Goal: Transaction & Acquisition: Purchase product/service

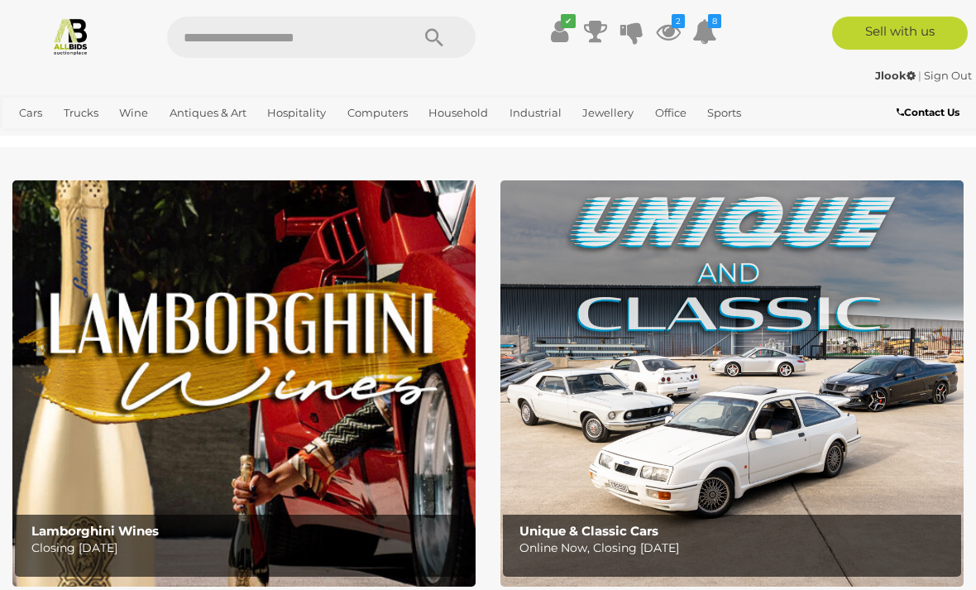
click at [678, 28] on icon at bounding box center [668, 32] width 25 height 30
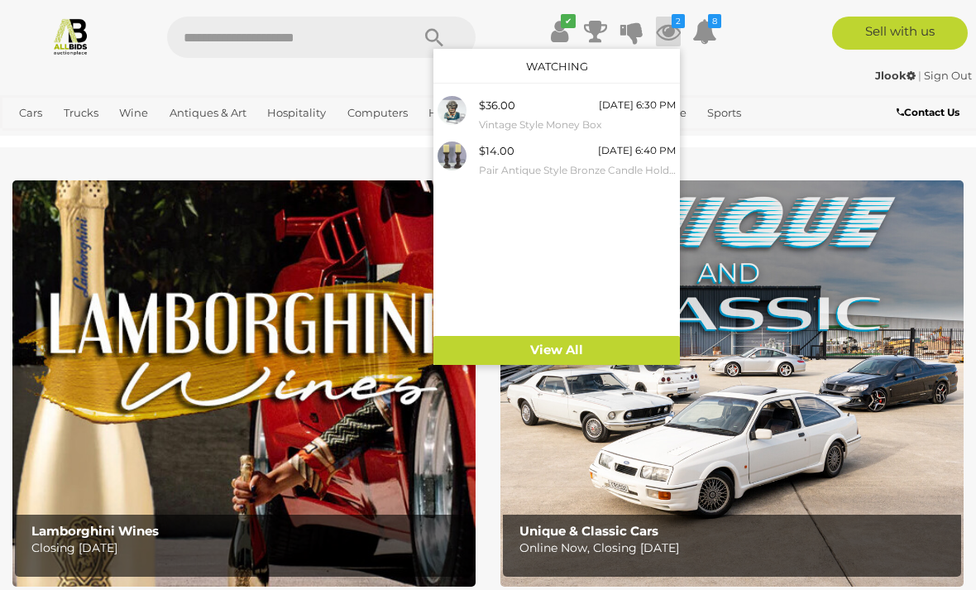
click at [561, 112] on div "$36.00 Today 6:30 PM Vintage Style Money Box" at bounding box center [577, 114] width 197 height 37
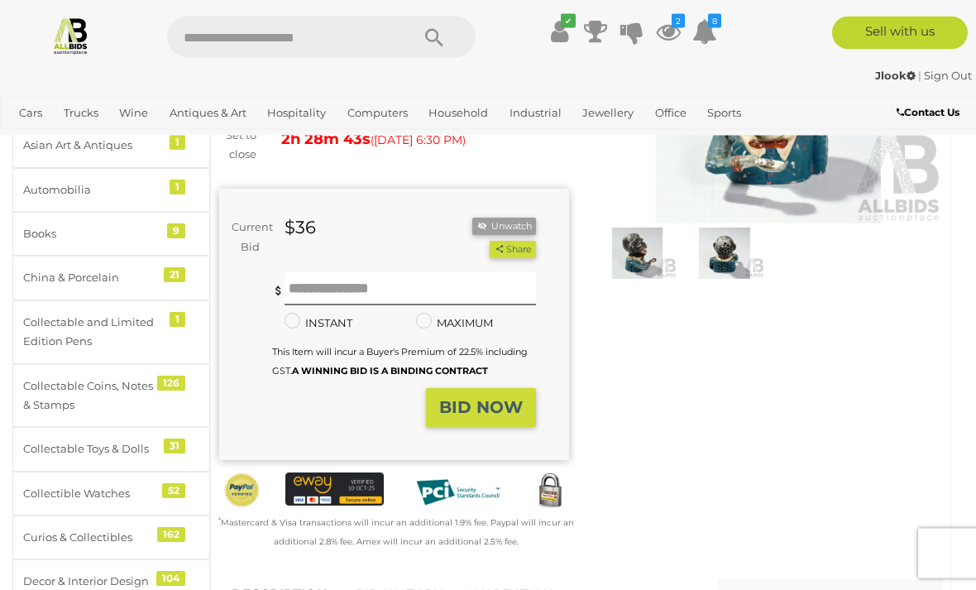
scroll to position [210, 0]
click at [395, 587] on link "BID HISTORY" at bounding box center [398, 595] width 112 height 49
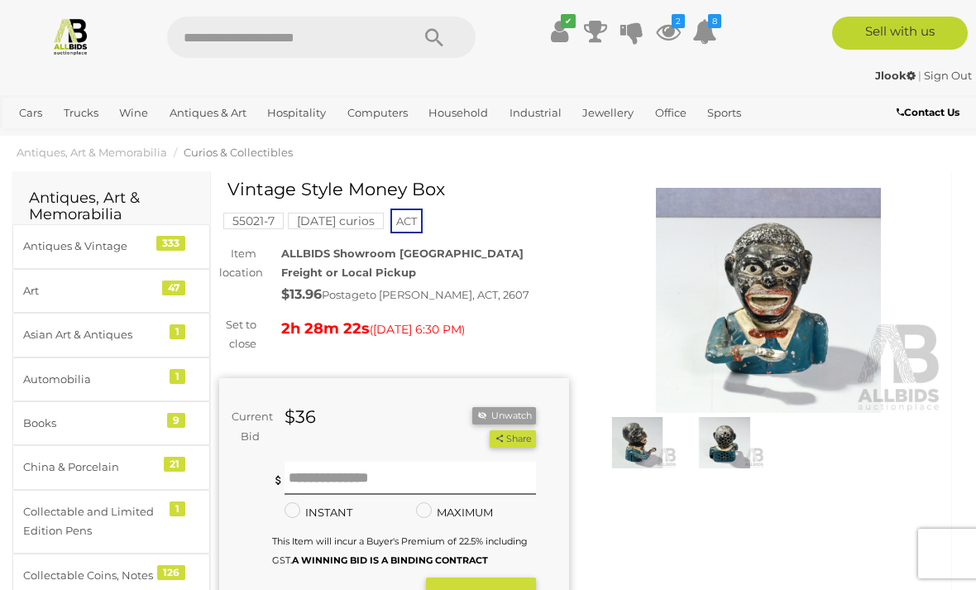
scroll to position [23, 0]
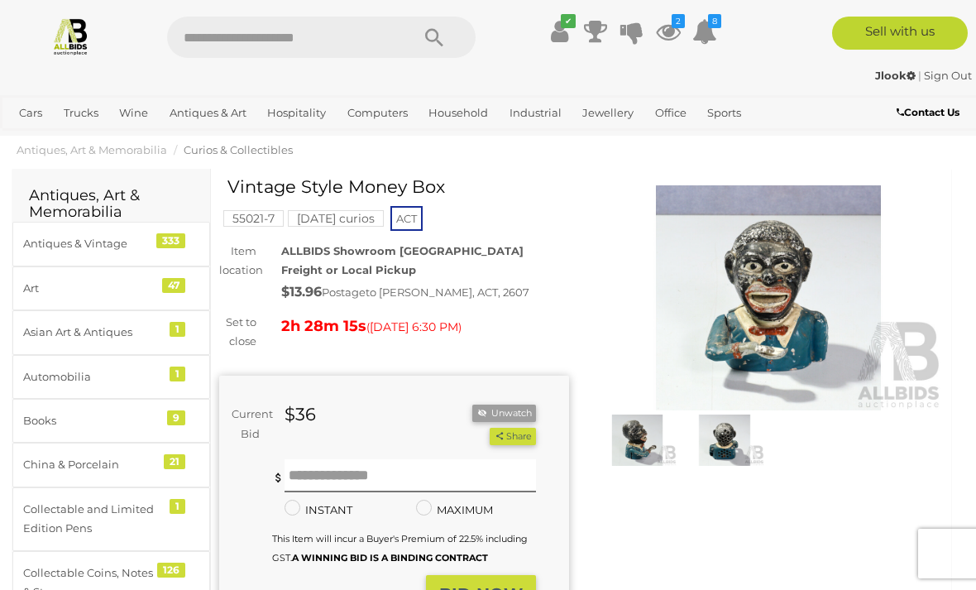
click at [730, 436] on img at bounding box center [724, 439] width 79 height 51
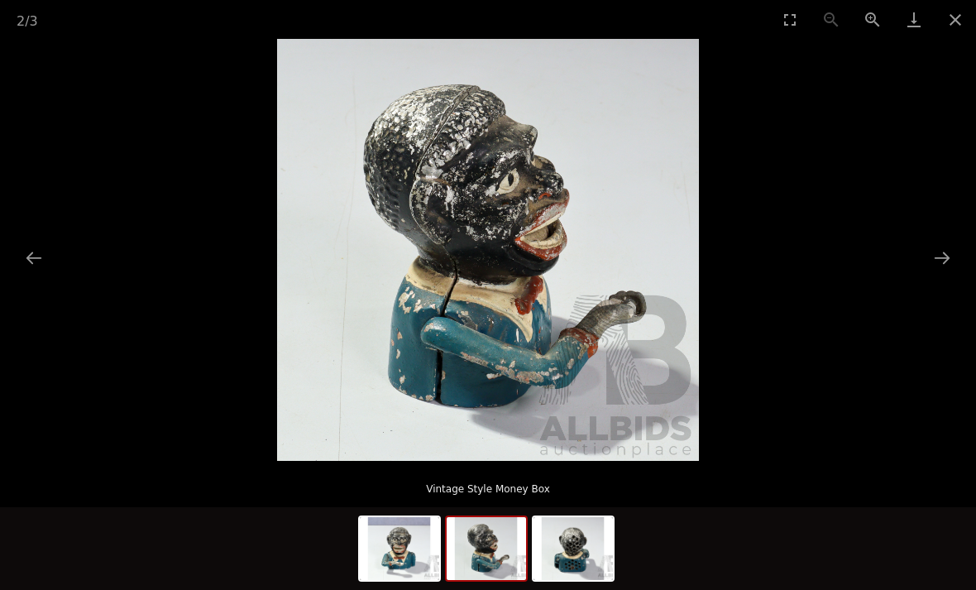
click at [960, 22] on button "Close gallery" at bounding box center [955, 19] width 41 height 39
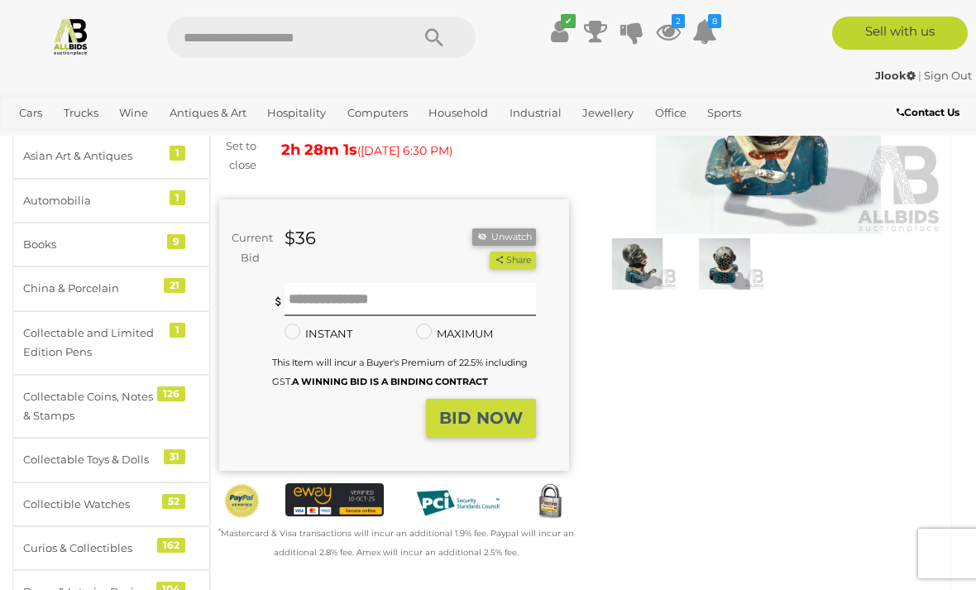
scroll to position [208, 0]
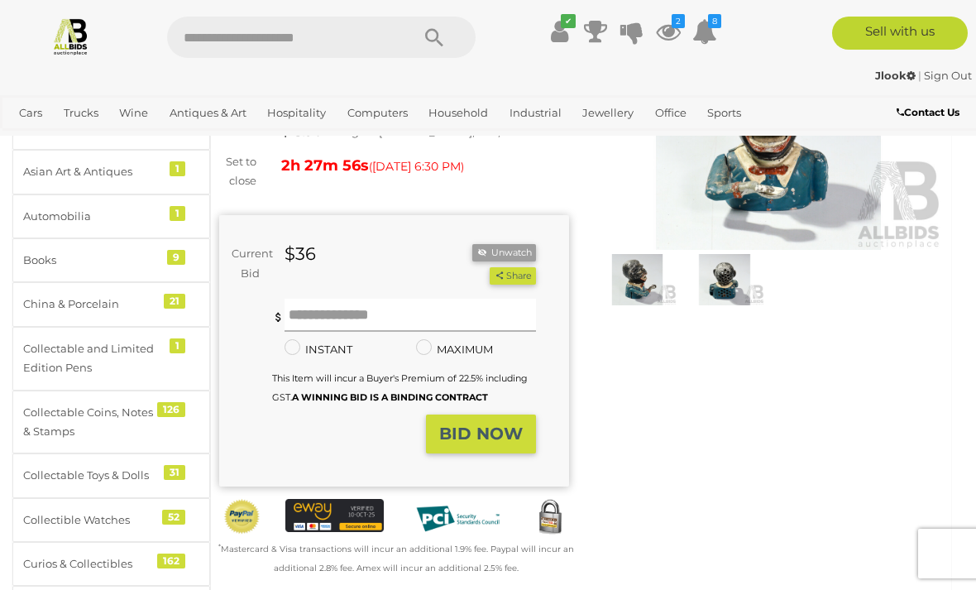
click at [367, 313] on input "text" at bounding box center [410, 315] width 251 height 33
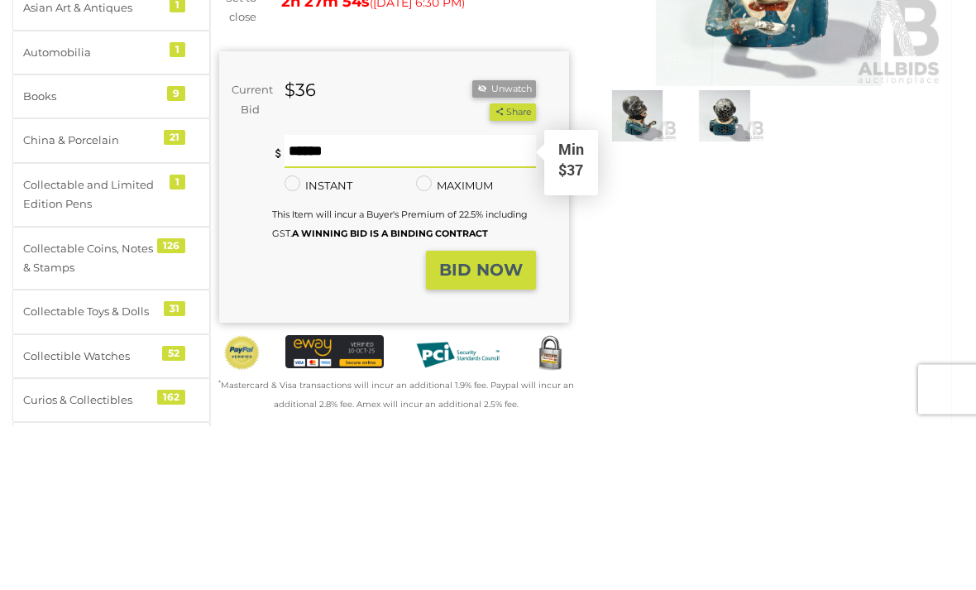
type input "**"
click at [485, 424] on strong "BID NOW" at bounding box center [481, 434] width 84 height 20
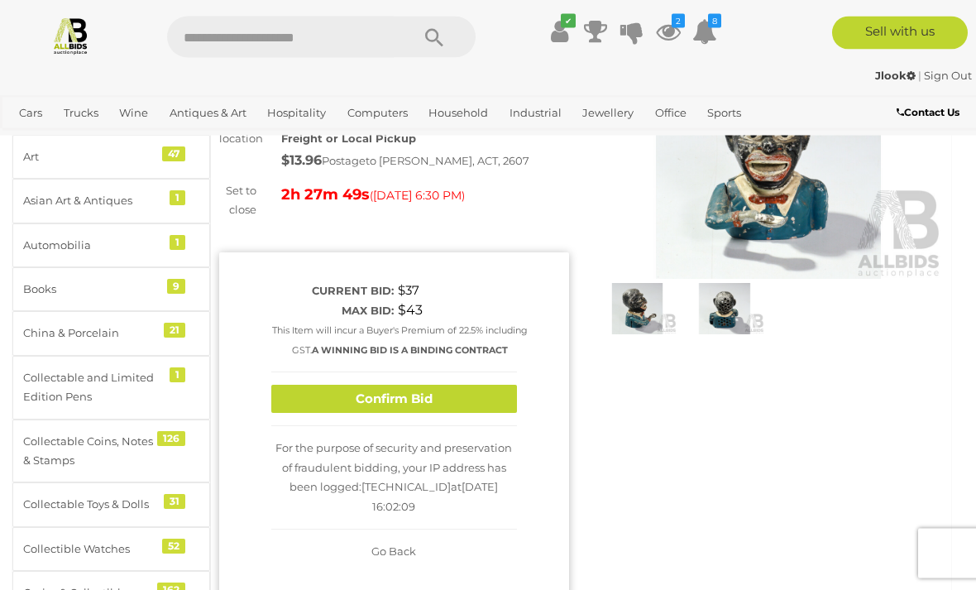
scroll to position [149, 0]
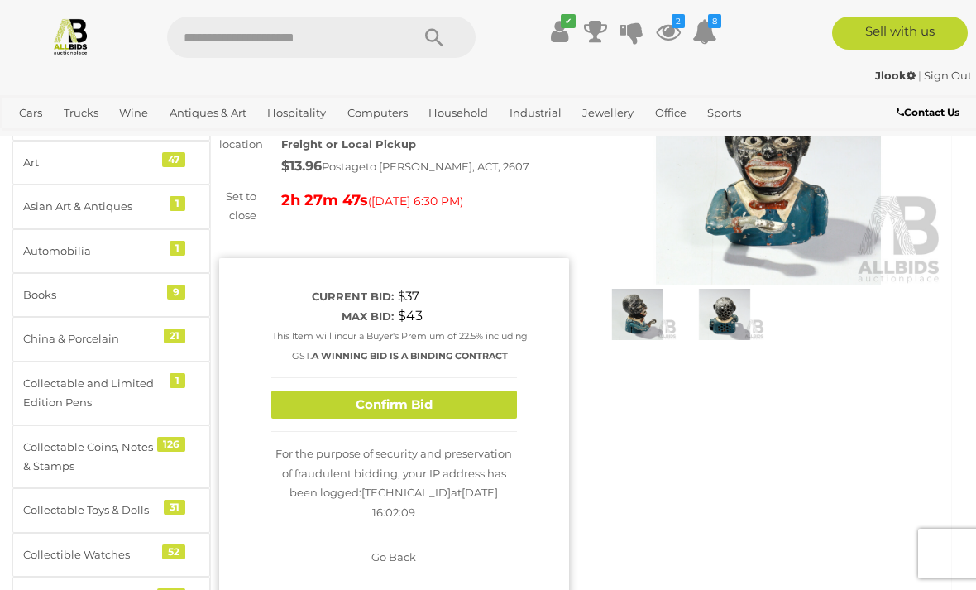
click at [426, 419] on button "Confirm Bid" at bounding box center [394, 404] width 246 height 29
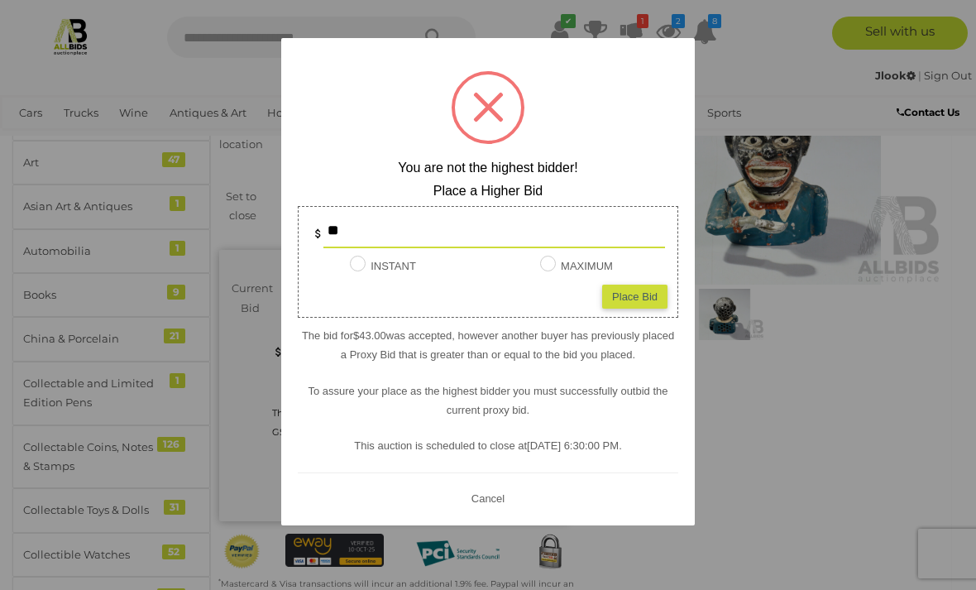
click at [638, 308] on div "Place Bid" at bounding box center [634, 296] width 65 height 24
type input "**"
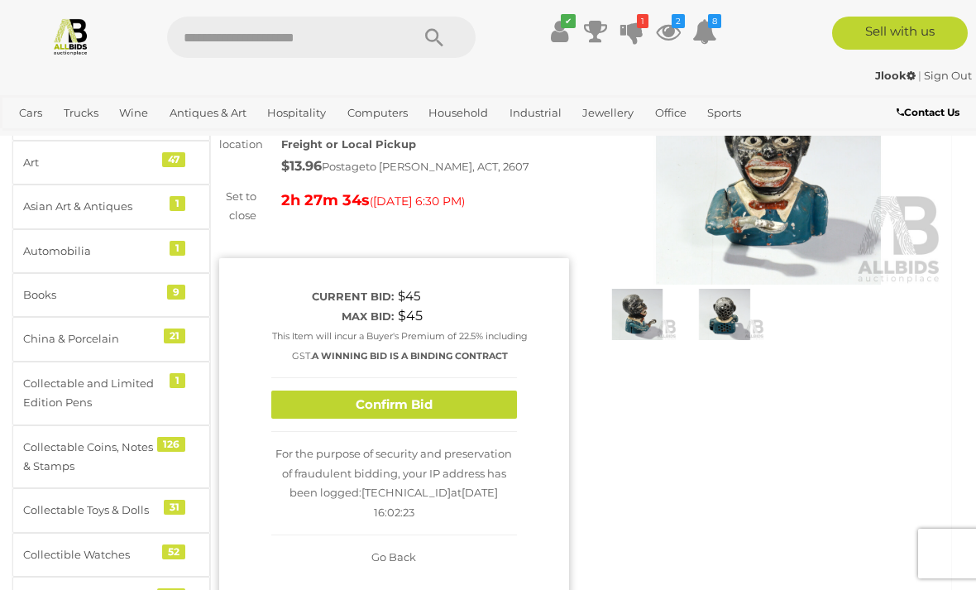
click at [442, 419] on button "Confirm Bid" at bounding box center [394, 404] width 246 height 29
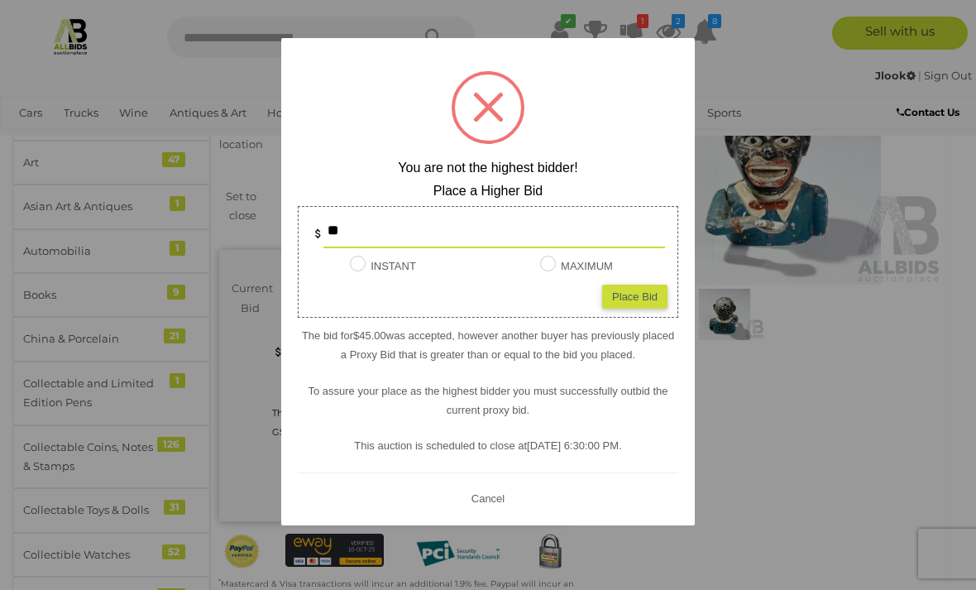
scroll to position [148, 0]
click at [483, 508] on button "Cancel" at bounding box center [487, 497] width 43 height 21
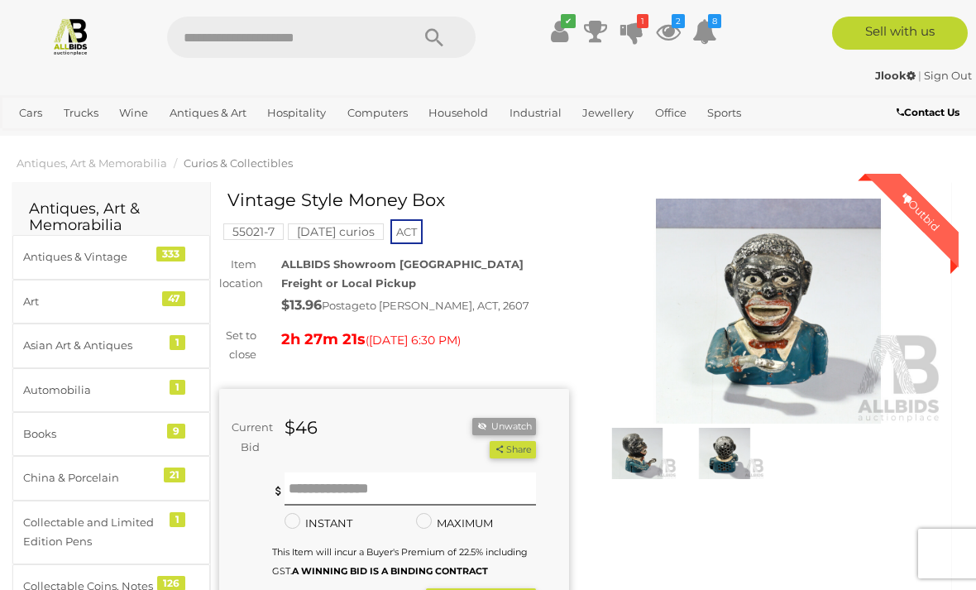
scroll to position [0, 0]
